Goal: Information Seeking & Learning: Learn about a topic

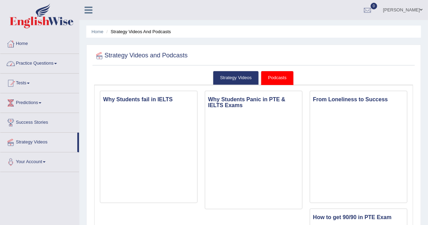
click at [30, 63] on link "Practice Questions" at bounding box center [39, 62] width 79 height 17
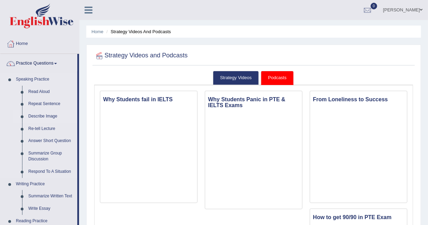
click at [41, 116] on link "Describe Image" at bounding box center [51, 116] width 52 height 12
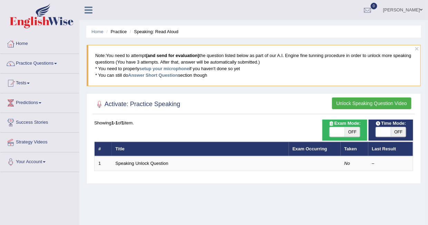
click at [352, 130] on span "OFF" at bounding box center [352, 132] width 15 height 10
checkbox input "true"
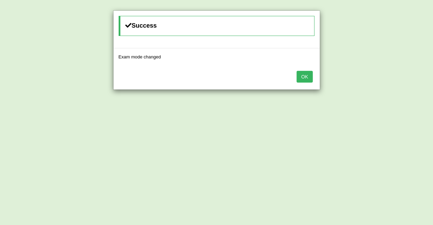
click at [304, 76] on button "OK" at bounding box center [305, 77] width 16 height 12
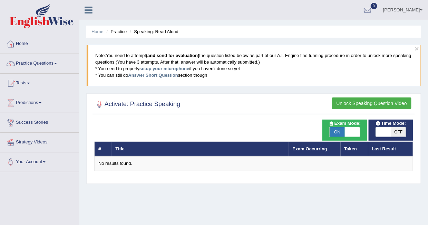
click at [397, 132] on span "OFF" at bounding box center [398, 132] width 15 height 10
checkbox input "true"
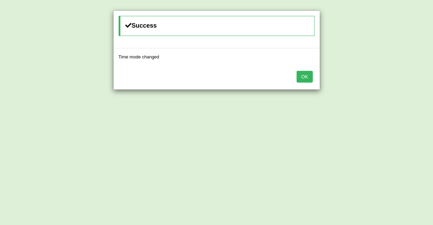
click at [304, 71] on button "OK" at bounding box center [305, 77] width 16 height 12
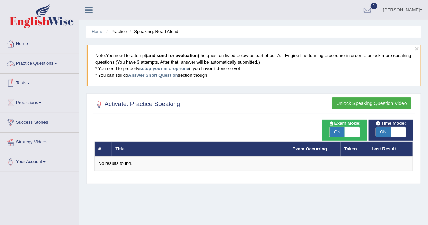
click at [39, 61] on link "Practice Questions" at bounding box center [39, 62] width 79 height 17
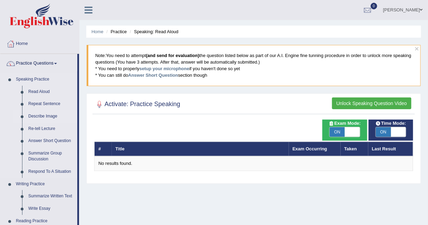
click at [38, 115] on link "Describe Image" at bounding box center [51, 116] width 52 height 12
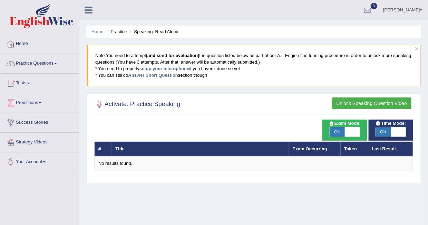
click at [358, 102] on button "Unlock Speaking Question Video" at bounding box center [371, 103] width 79 height 12
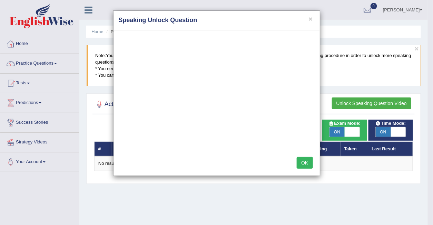
click at [23, 41] on div "× Speaking Unlock Question OK" at bounding box center [216, 112] width 433 height 225
click at [16, 42] on div "× Speaking Unlock Question OK" at bounding box center [216, 112] width 433 height 225
click at [312, 17] on button "×" at bounding box center [310, 18] width 4 height 7
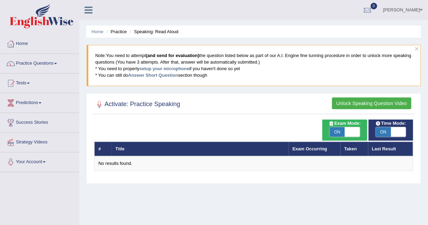
click at [35, 60] on link "Practice Questions" at bounding box center [39, 62] width 79 height 17
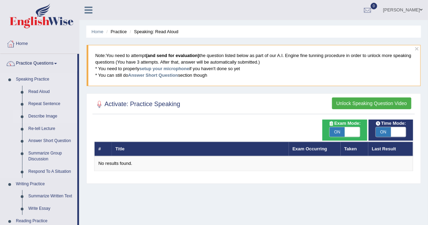
click at [39, 113] on link "Describe Image" at bounding box center [51, 116] width 52 height 12
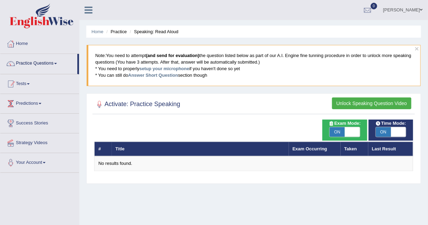
click at [39, 113] on ul "Home Practice Questions Speaking Practice Read Aloud Repeat Sentence Describe I…" at bounding box center [39, 103] width 79 height 138
click at [29, 44] on link "Home" at bounding box center [39, 42] width 79 height 17
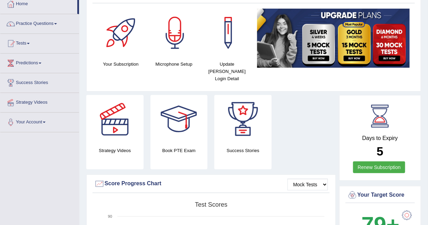
scroll to position [14, 0]
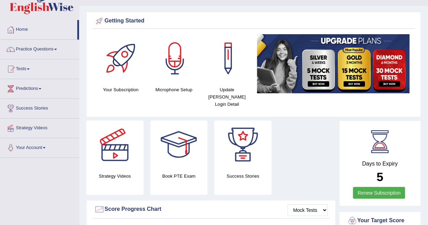
click at [179, 72] on div at bounding box center [175, 58] width 48 height 48
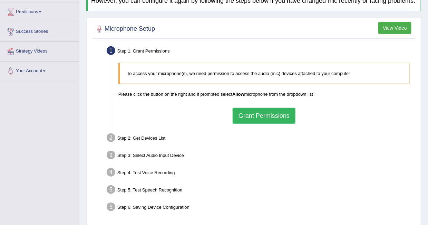
scroll to position [66, 0]
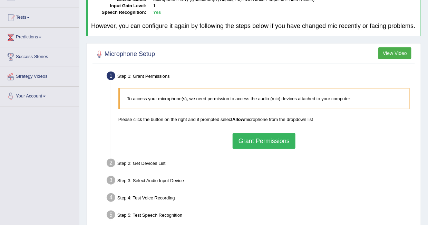
click at [253, 140] on button "Grant Permissions" at bounding box center [264, 141] width 63 height 16
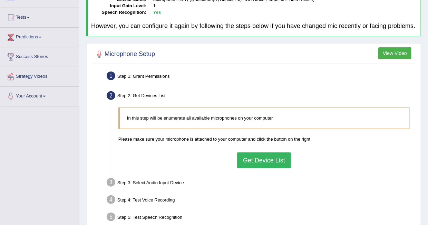
click at [258, 161] on button "Get Device List" at bounding box center [264, 160] width 54 height 16
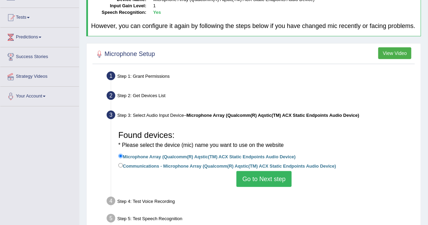
click at [258, 178] on button "Go to Next step" at bounding box center [263, 179] width 55 height 16
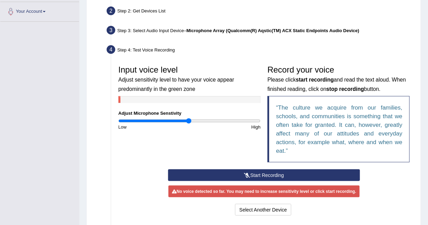
scroll to position [151, 0]
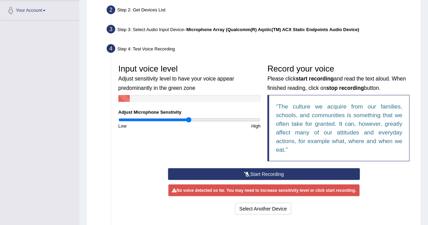
click at [258, 170] on button "Start Recording" at bounding box center [264, 174] width 192 height 12
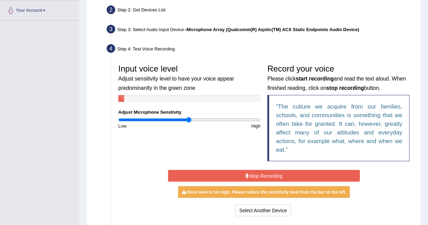
click at [267, 177] on button "Stop Recording" at bounding box center [264, 176] width 192 height 12
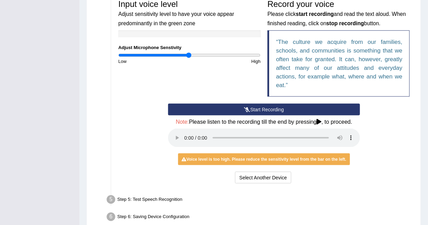
scroll to position [216, 0]
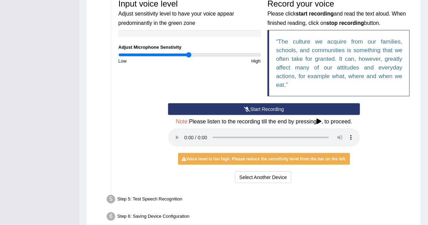
click at [251, 106] on button "Start Recording" at bounding box center [264, 109] width 192 height 12
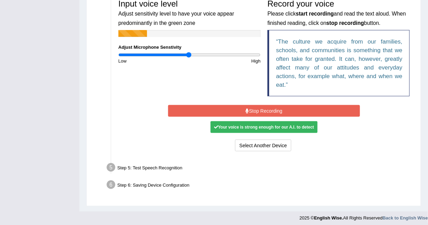
click at [255, 109] on button "Stop Recording" at bounding box center [264, 111] width 192 height 12
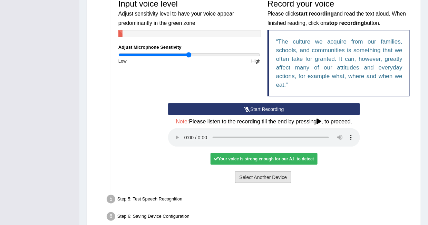
click at [256, 174] on button "Select Another Device" at bounding box center [263, 177] width 57 height 12
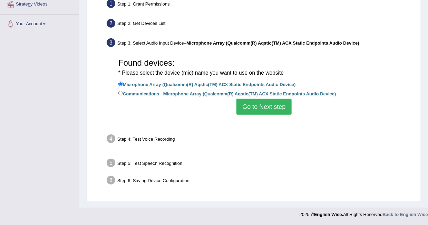
scroll to position [137, 0]
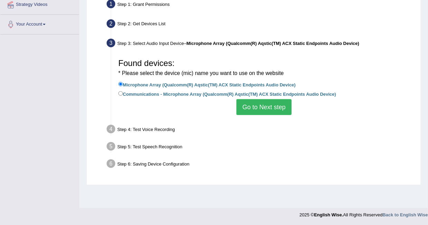
click at [267, 105] on button "Go to Next step" at bounding box center [263, 107] width 55 height 16
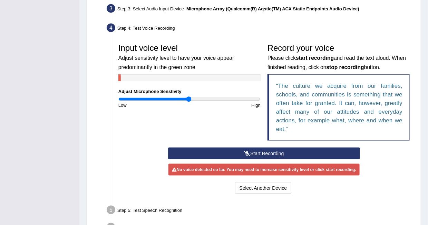
scroll to position [173, 0]
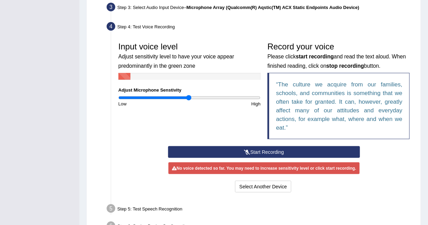
click at [257, 150] on button "Start Recording" at bounding box center [264, 152] width 192 height 12
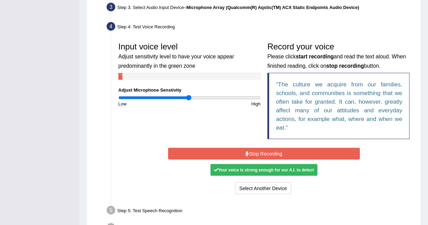
click at [257, 150] on button "Stop Recording" at bounding box center [264, 154] width 192 height 12
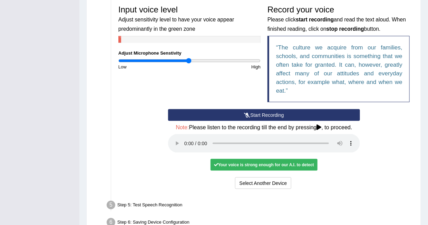
scroll to position [212, 0]
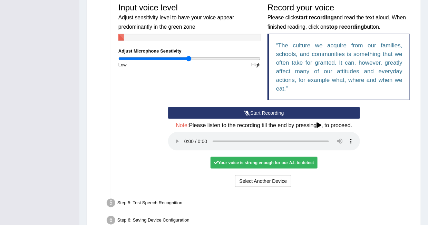
click at [259, 162] on div "Your voice is strong enough for our A.I. to detect" at bounding box center [263, 163] width 107 height 12
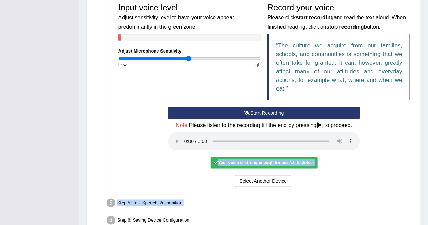
drag, startPoint x: 259, startPoint y: 162, endPoint x: 215, endPoint y: 201, distance: 58.7
click at [215, 201] on ul "Step 1: Grant Permissions To access your microphone(s), we need permission to a…" at bounding box center [253, 76] width 319 height 306
click at [215, 201] on div "Step 5: Test Speech Recognition" at bounding box center [261, 203] width 314 height 15
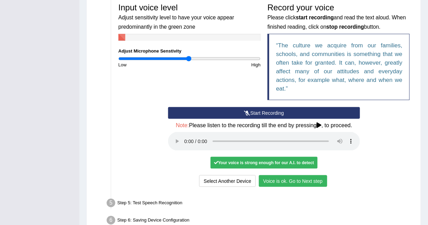
click at [304, 180] on button "Voice is ok. Go to Next step" at bounding box center [293, 181] width 68 height 12
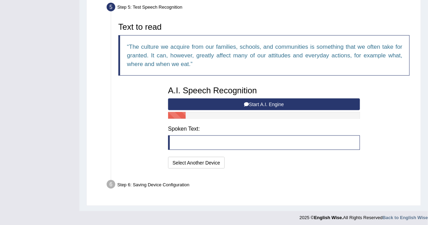
click at [247, 103] on icon at bounding box center [246, 104] width 5 height 5
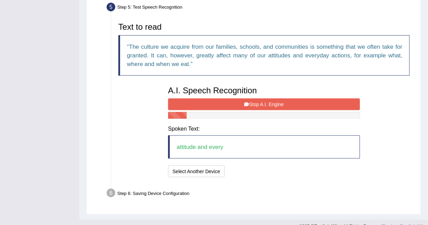
click at [247, 103] on icon at bounding box center [246, 104] width 5 height 5
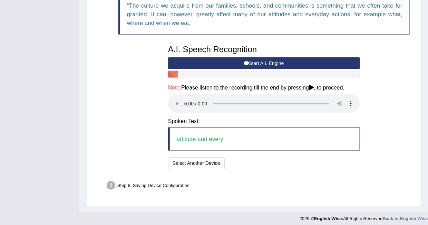
scroll to position [254, 0]
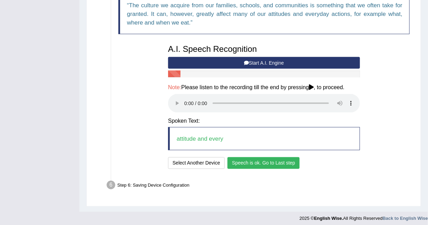
click at [269, 160] on button "Speech is ok. Go to Last step" at bounding box center [263, 163] width 72 height 12
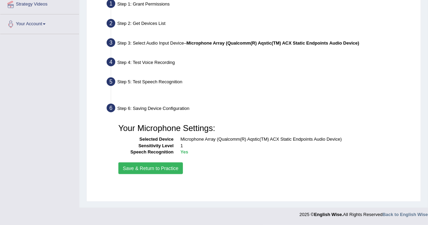
scroll to position [137, 0]
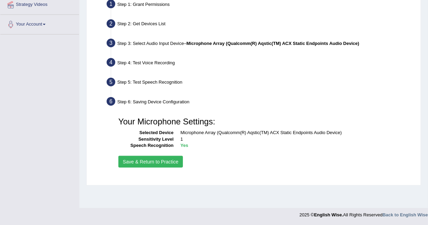
click at [161, 161] on button "Save & Return to Practice" at bounding box center [150, 162] width 65 height 12
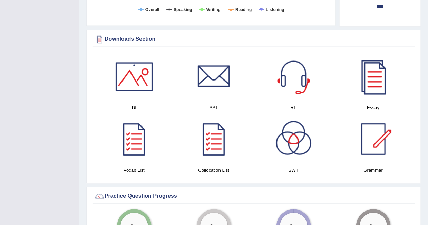
scroll to position [287, 0]
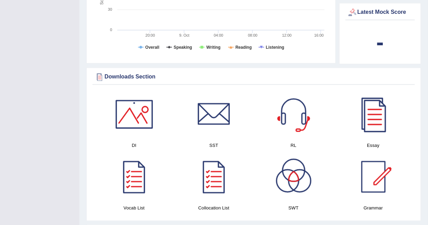
click at [133, 111] on div at bounding box center [134, 114] width 48 height 48
click at [217, 118] on div at bounding box center [214, 114] width 48 height 48
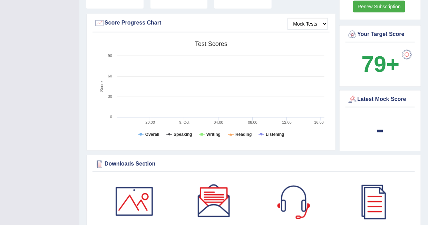
scroll to position [0, 0]
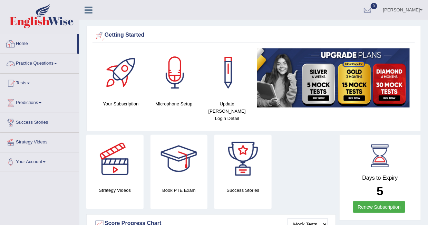
click at [37, 62] on link "Practice Questions" at bounding box center [39, 62] width 79 height 17
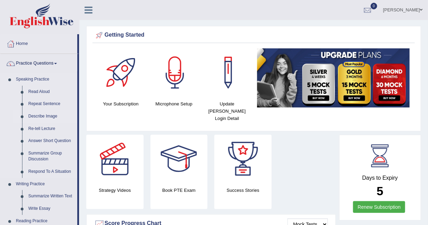
click at [40, 116] on link "Describe Image" at bounding box center [51, 116] width 52 height 12
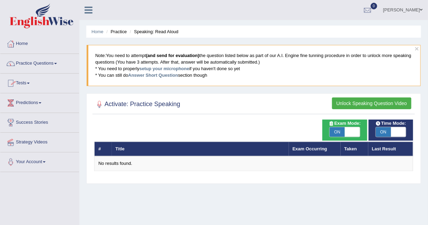
click at [48, 62] on link "Practice Questions" at bounding box center [39, 62] width 79 height 17
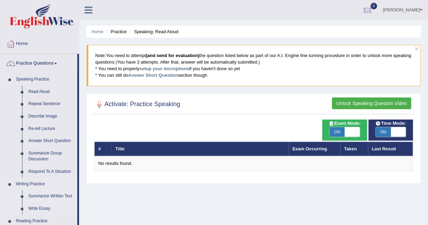
click at [46, 194] on link "Summarize Written Text" at bounding box center [51, 196] width 52 height 12
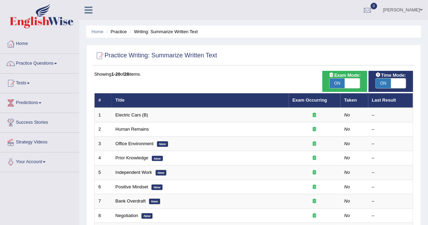
click at [41, 64] on link "Practice Questions" at bounding box center [39, 62] width 79 height 17
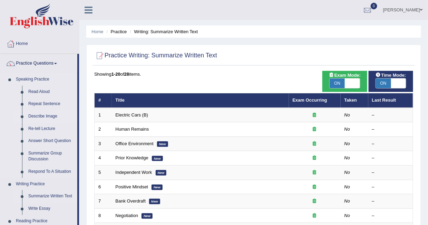
click at [22, 118] on li "Describe Image" at bounding box center [45, 116] width 65 height 12
click at [52, 116] on link "Describe Image" at bounding box center [51, 116] width 52 height 12
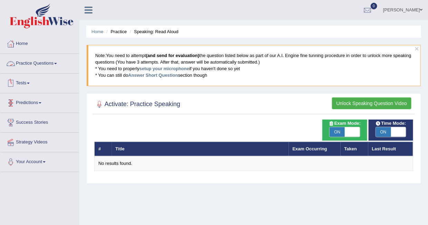
click at [45, 60] on link "Practice Questions" at bounding box center [39, 62] width 79 height 17
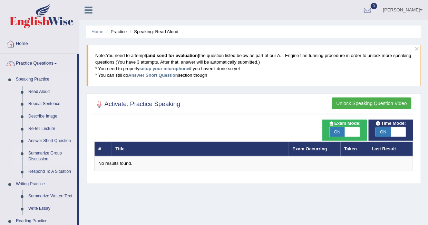
click at [40, 156] on link "Summarize Group Discussion" at bounding box center [51, 156] width 52 height 18
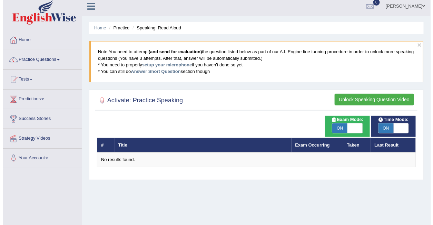
scroll to position [32, 0]
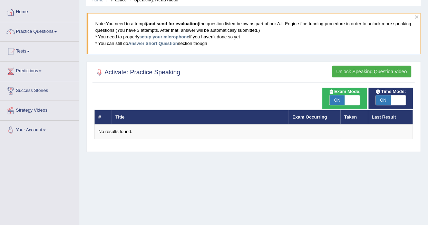
click at [337, 101] on span "ON" at bounding box center [337, 100] width 15 height 10
checkbox input "false"
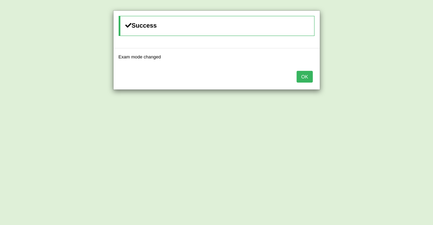
click at [304, 77] on button "OK" at bounding box center [305, 77] width 16 height 12
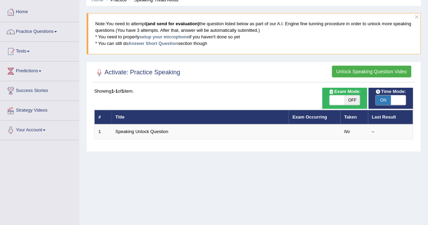
click at [385, 101] on span "ON" at bounding box center [383, 100] width 15 height 10
checkbox input "false"
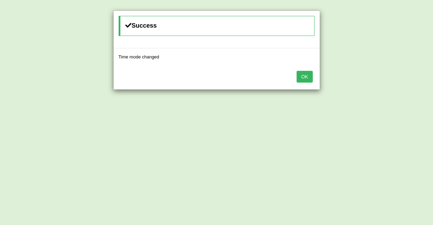
click at [305, 75] on button "OK" at bounding box center [305, 77] width 16 height 12
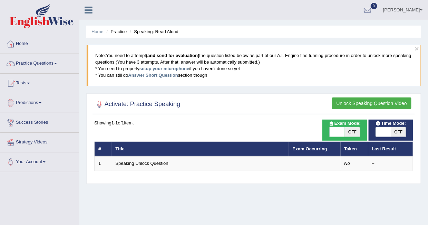
click at [38, 99] on link "Predictions" at bounding box center [39, 101] width 79 height 17
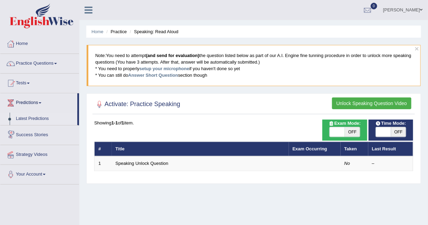
click at [31, 117] on link "Latest Predictions" at bounding box center [45, 118] width 65 height 12
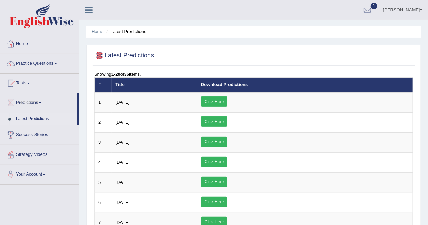
click at [119, 53] on h2 "Latest Predictions" at bounding box center [124, 55] width 60 height 10
